Goal: Obtain resource: Obtain resource

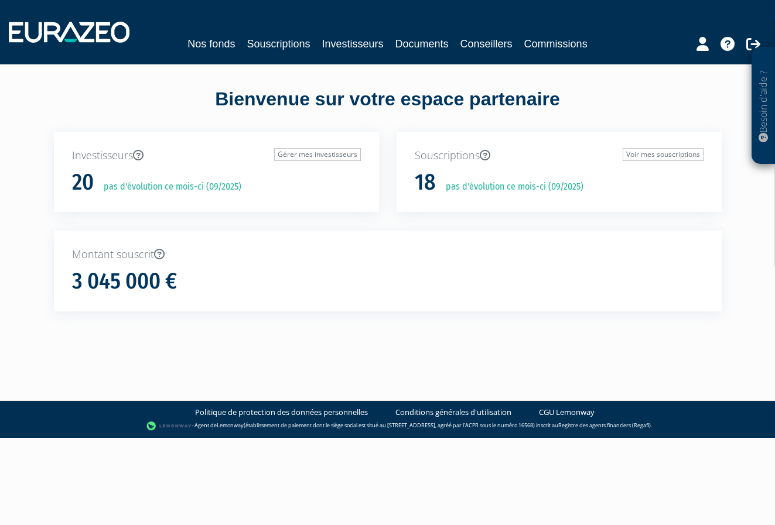
click at [282, 46] on link "Souscriptions" at bounding box center [278, 44] width 63 height 16
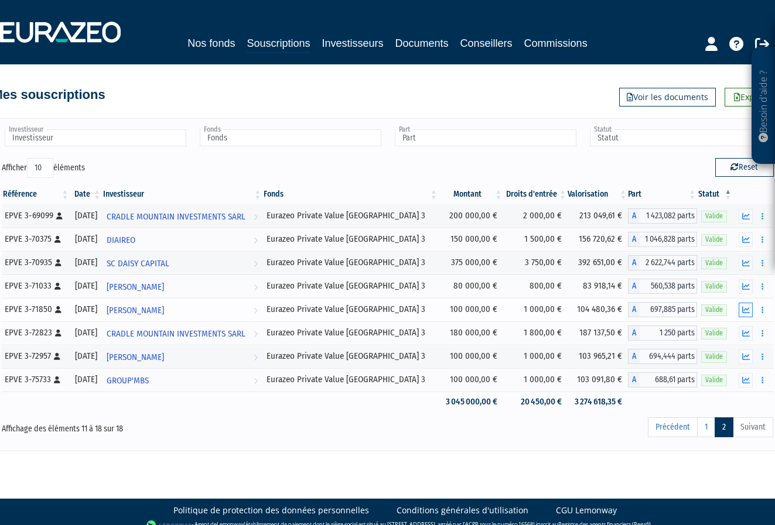
click at [749, 309] on icon "button" at bounding box center [746, 310] width 8 height 8
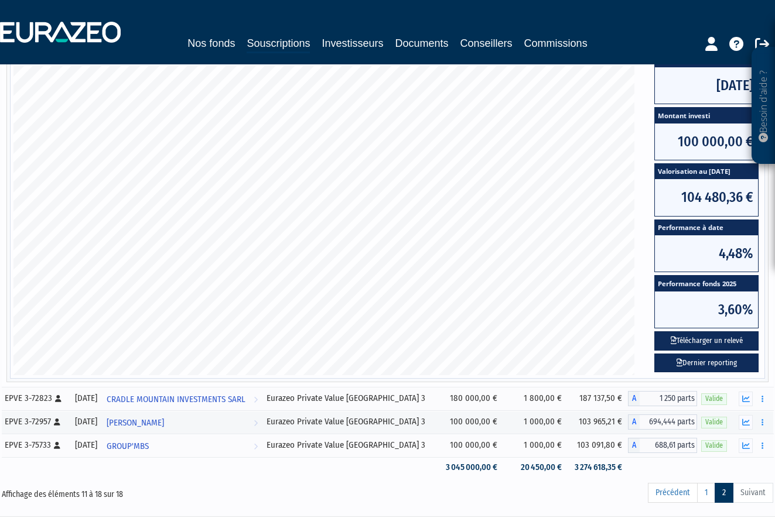
scroll to position [308, 0]
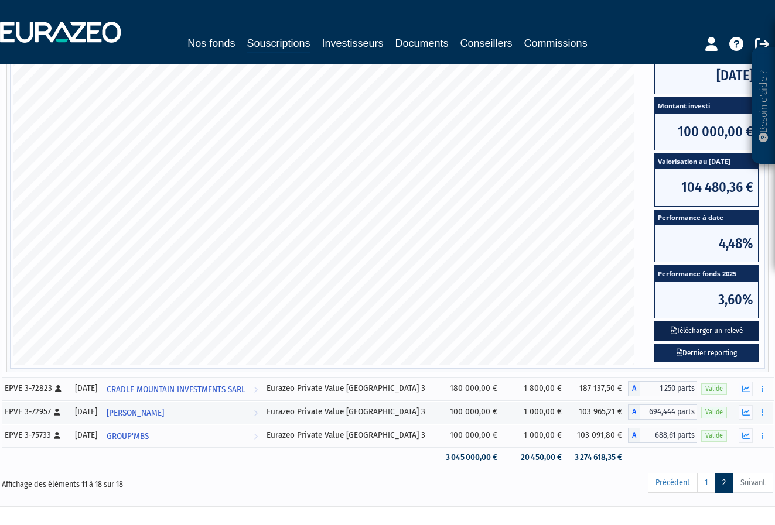
click at [709, 330] on button "Télécharger un relevé" at bounding box center [706, 331] width 104 height 19
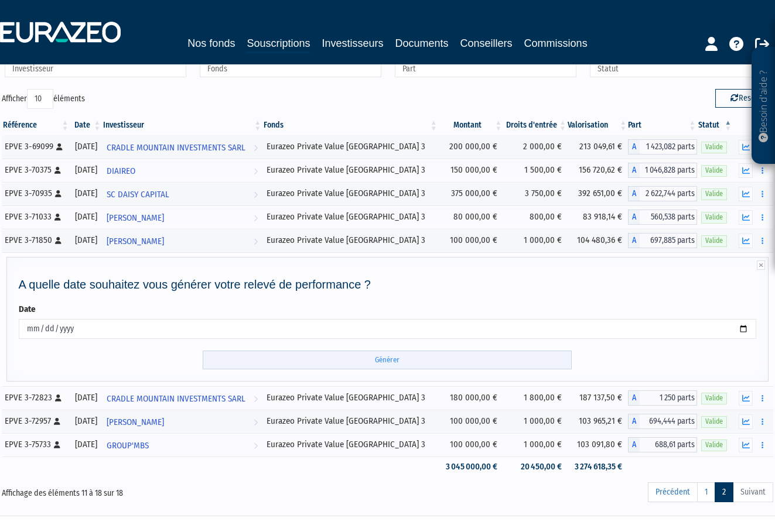
click at [381, 363] on input "Générer" at bounding box center [387, 360] width 369 height 19
click at [748, 422] on icon "button" at bounding box center [746, 422] width 8 height 8
